Goal: Navigation & Orientation: Find specific page/section

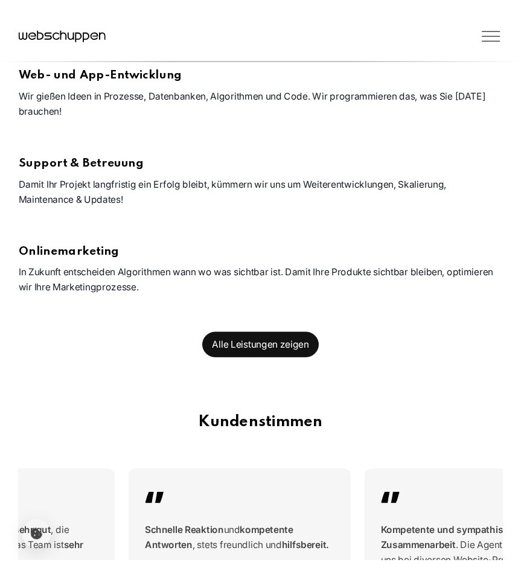
scroll to position [818, 0]
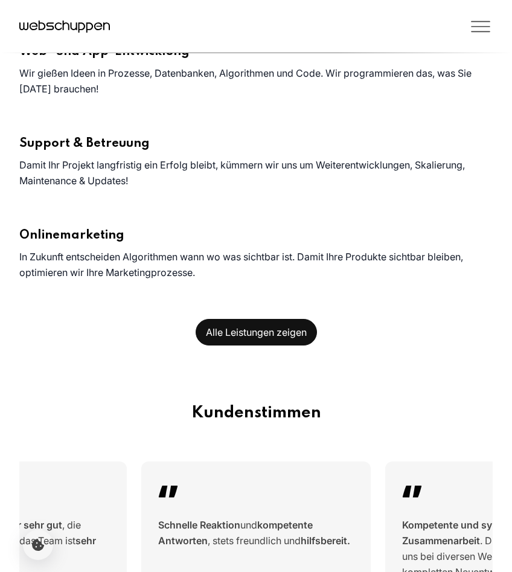
click at [481, 18] on icon "Toggle Menu" at bounding box center [481, 26] width 24 height 24
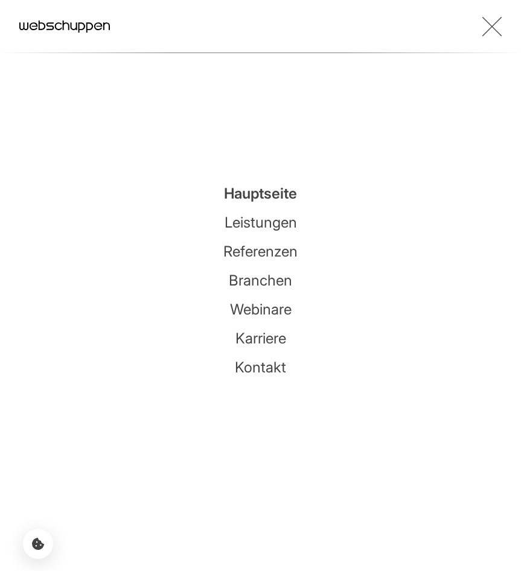
click at [274, 224] on link "Leistungen" at bounding box center [261, 223] width 72 height 18
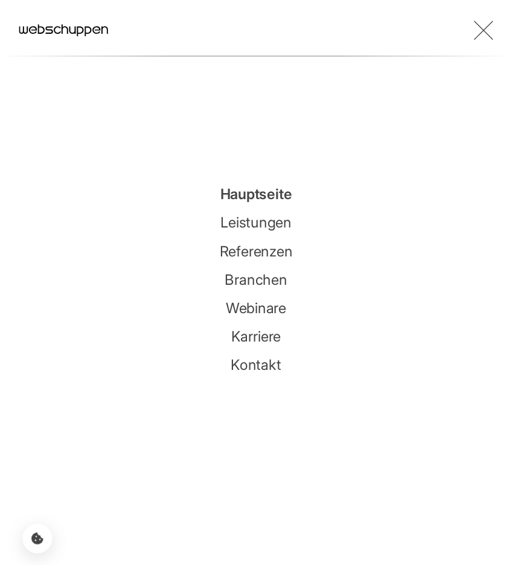
scroll to position [0, 0]
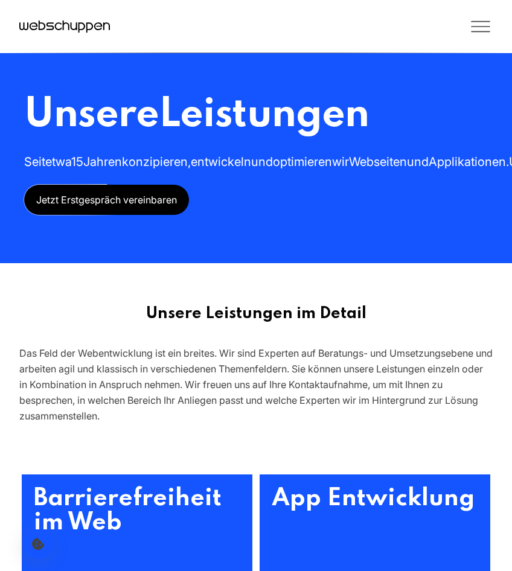
click at [486, 30] on icon "Toggle Menu" at bounding box center [481, 26] width 24 height 24
click at [478, 22] on icon "Toggle Menu" at bounding box center [481, 26] width 24 height 24
click at [481, 25] on icon "Toggle Menu" at bounding box center [481, 26] width 24 height 24
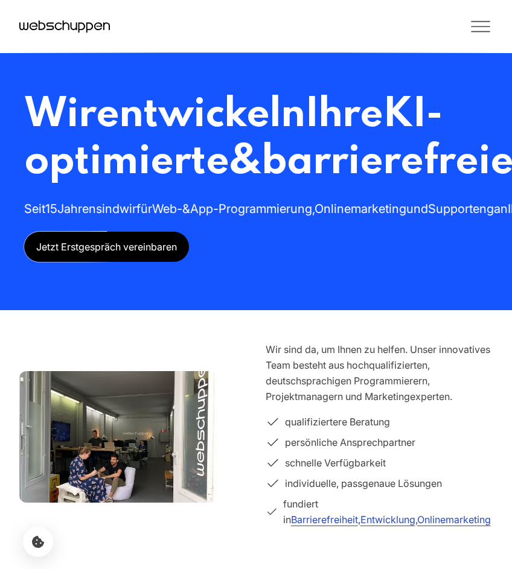
click at [475, 33] on icon "Toggle Menu" at bounding box center [481, 26] width 24 height 24
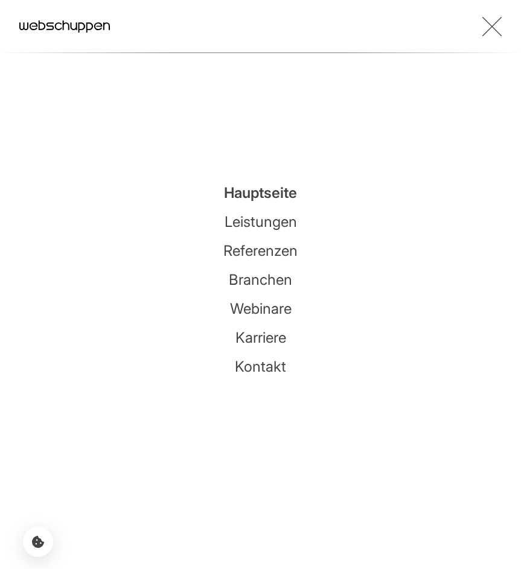
click at [272, 279] on link "Branchen" at bounding box center [260, 280] width 63 height 18
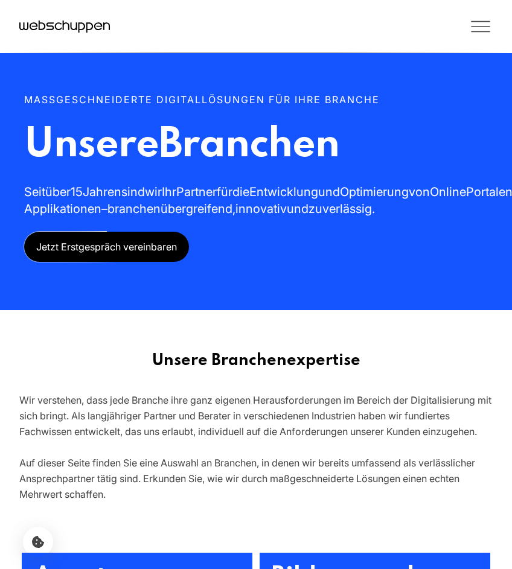
click at [475, 27] on icon "Toggle Menu" at bounding box center [481, 26] width 24 height 24
click at [485, 27] on icon "Toggle Menu" at bounding box center [481, 27] width 18 height 0
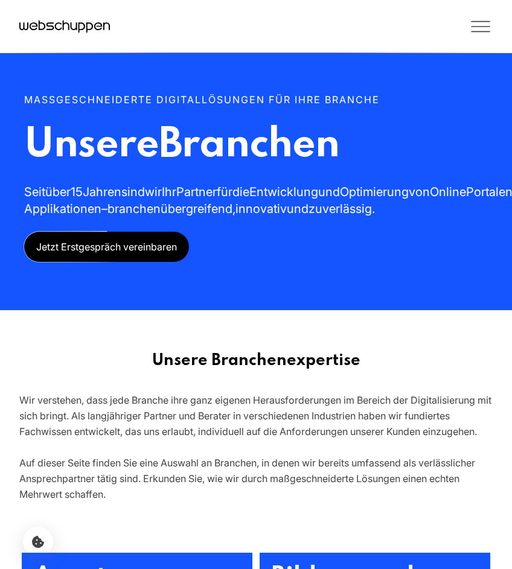
click at [485, 27] on icon "Toggle Menu" at bounding box center [481, 27] width 18 height 0
drag, startPoint x: 485, startPoint y: 27, endPoint x: 274, endPoint y: 2, distance: 212.2
click at [481, 27] on icon "Toggle Menu" at bounding box center [481, 27] width 18 height 0
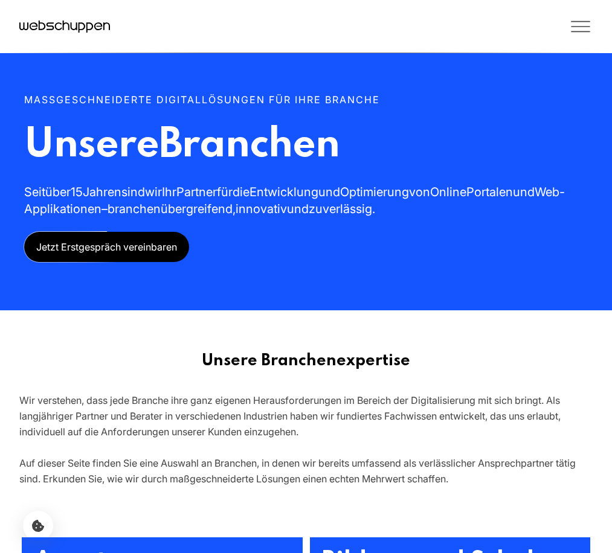
click at [53, 34] on icon "Hauptseite besuchen" at bounding box center [64, 27] width 91 height 18
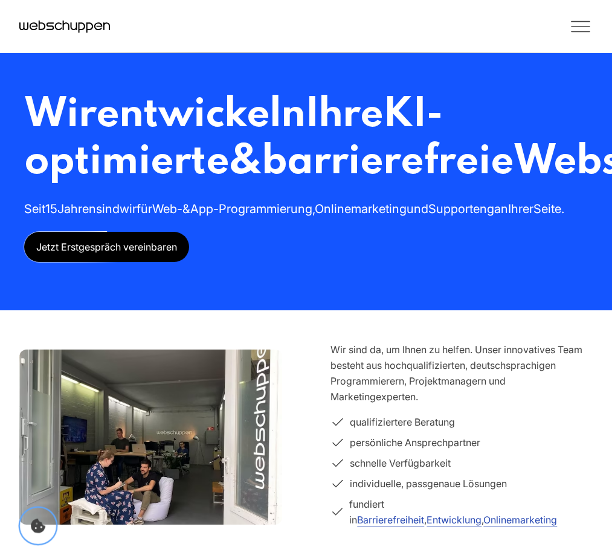
click at [21, 531] on button "Cookie Icon" at bounding box center [38, 526] width 36 height 36
click at [33, 526] on icon "Cookie-Einstellungen öffnen" at bounding box center [38, 526] width 14 height 14
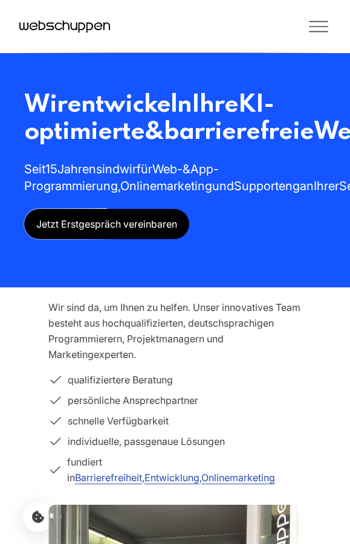
click at [217, 37] on button "Toggle Menu" at bounding box center [253, 26] width 156 height 24
